Goal: Information Seeking & Learning: Learn about a topic

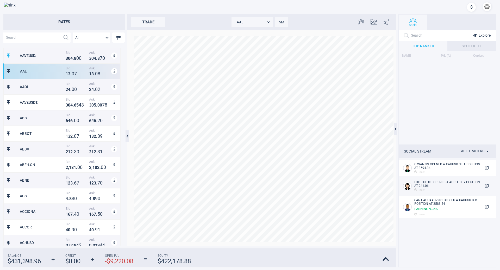
scroll to position [193, 117]
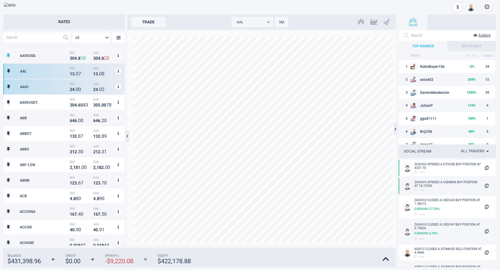
click at [60, 91] on div "AAOI Bid 2 4 . 0 0 Ask 2 4 . 0 2" at bounding box center [63, 87] width 121 height 16
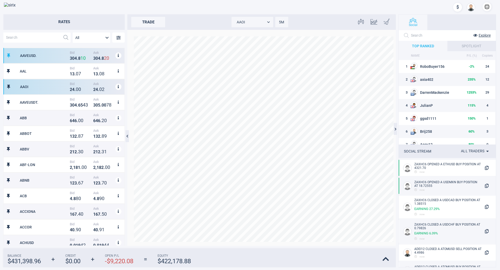
click at [72, 53] on span "Bid" at bounding box center [80, 53] width 21 height 4
type input "AAVEUSD."
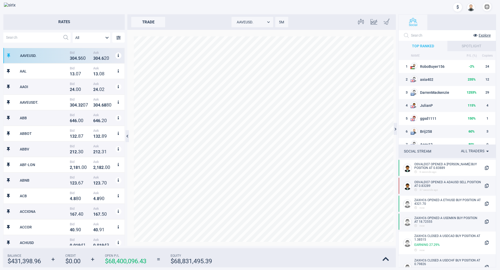
click at [157, 5] on div at bounding box center [263, 7] width 463 height 10
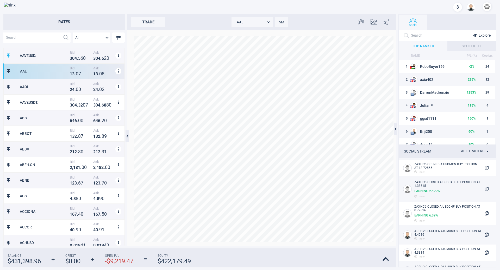
scroll to position [193, 117]
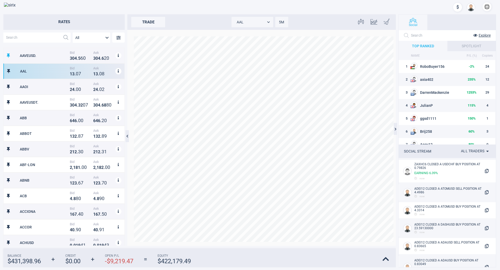
scroll to position [193, 117]
click at [138, 8] on div at bounding box center [263, 7] width 463 height 10
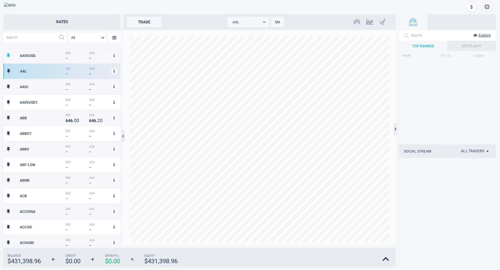
scroll to position [193, 117]
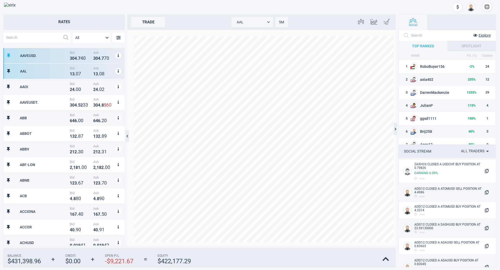
click at [70, 53] on span "Bid" at bounding box center [80, 53] width 21 height 4
type input "AAVEUSD."
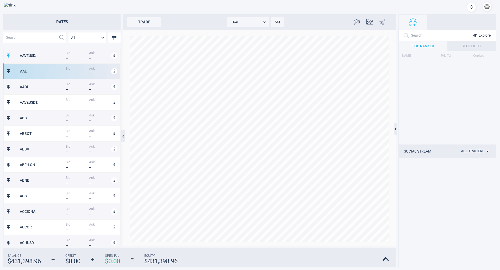
scroll to position [5, 5]
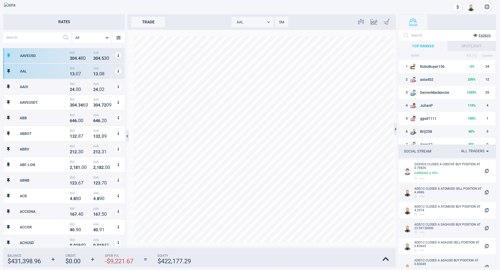
click at [31, 55] on div "AAVEUSD." at bounding box center [44, 56] width 48 height 4
click at [43, 71] on div "AAL" at bounding box center [44, 71] width 48 height 4
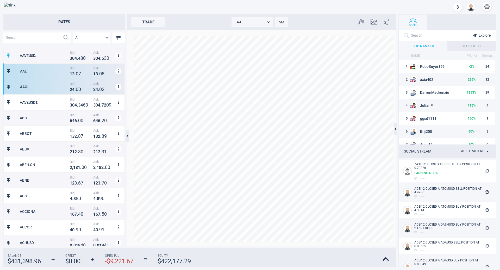
click at [37, 85] on div "AAOI" at bounding box center [44, 87] width 48 height 4
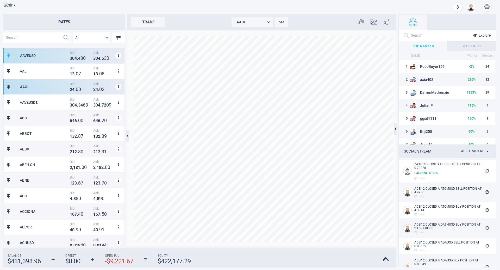
click at [44, 58] on div "AAVEUSD. Bid 3 0 4 . 4 8 0 Ask 3 0 4 . 5 3 0" at bounding box center [63, 56] width 121 height 16
type input "AAVEUSD."
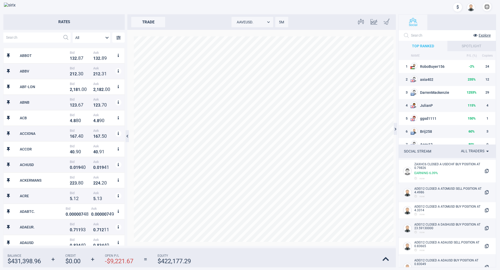
scroll to position [0, 0]
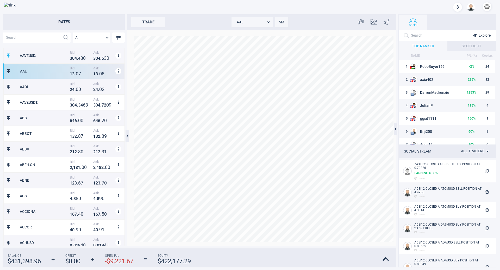
scroll to position [193, 117]
click at [48, 37] on input "text" at bounding box center [31, 38] width 57 height 10
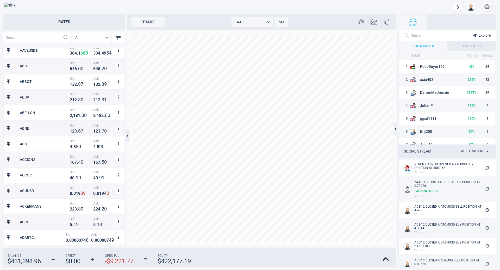
scroll to position [78, 0]
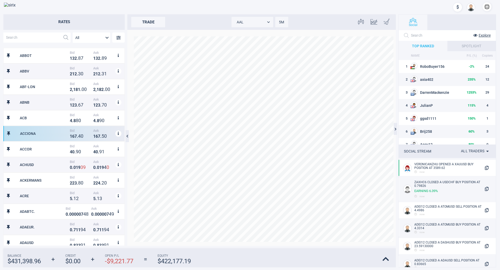
click at [70, 131] on span "Bid" at bounding box center [80, 131] width 21 height 4
type input "ACCIONA"
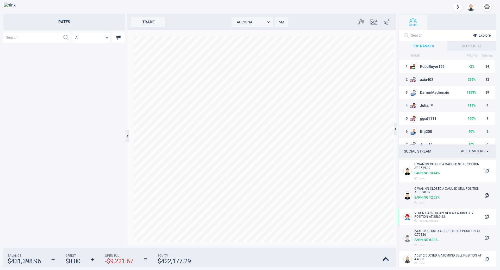
scroll to position [0, 0]
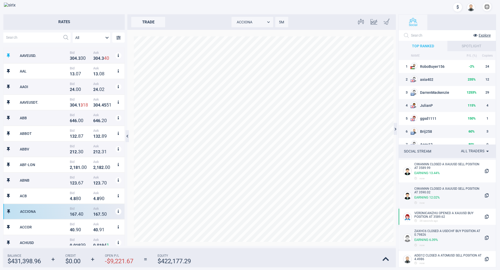
click at [36, 41] on input "text" at bounding box center [31, 38] width 57 height 10
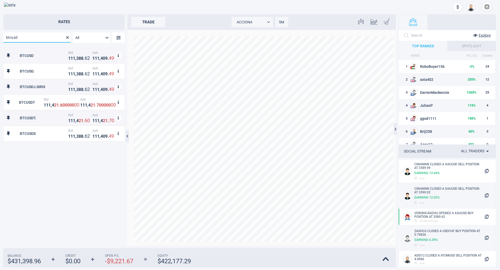
drag, startPoint x: 36, startPoint y: 41, endPoint x: 0, endPoint y: 44, distance: 35.8
click at [0, 44] on div "Rates btcusd All MarketRates.Groups.All BTCUSD Bid 1 1 1 , 3 8 8 . 6 2 Ask 1 1 …" at bounding box center [62, 130] width 125 height 232
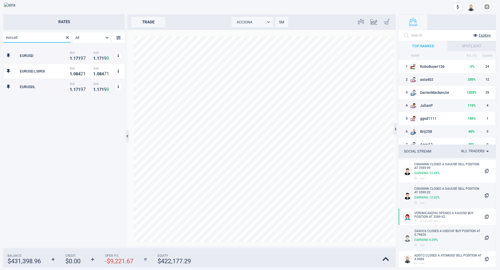
click at [33, 40] on input "eurusd" at bounding box center [32, 38] width 59 height 10
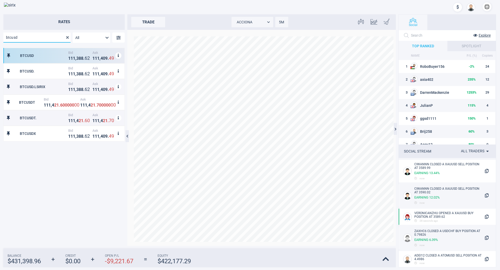
type input "btcusd"
click at [44, 56] on div "BTCUSD" at bounding box center [43, 56] width 47 height 4
type input "BTCUSD"
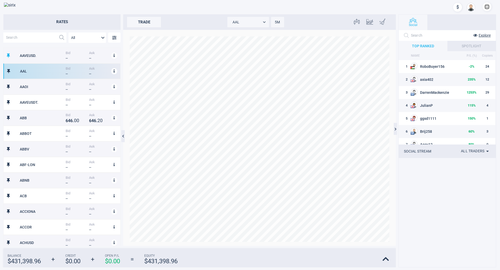
scroll to position [193, 117]
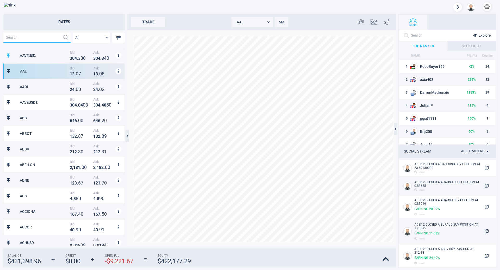
click at [34, 36] on input "text" at bounding box center [31, 38] width 57 height 10
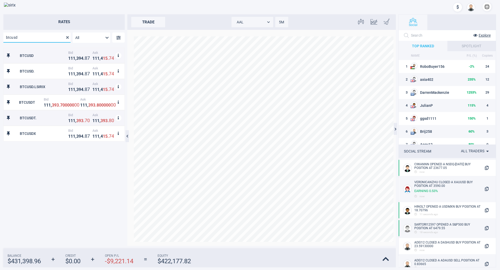
click at [33, 39] on input "btcusd" at bounding box center [32, 38] width 59 height 10
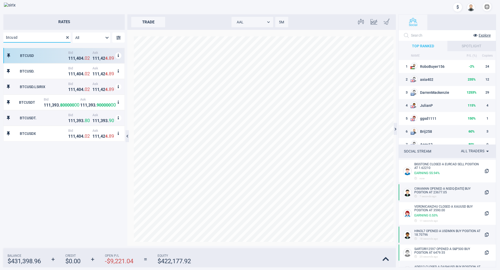
type input "btcusd"
click at [35, 55] on div "BTCUSD" at bounding box center [43, 56] width 47 height 4
type input "BTCUSD"
